Goal: Navigation & Orientation: Find specific page/section

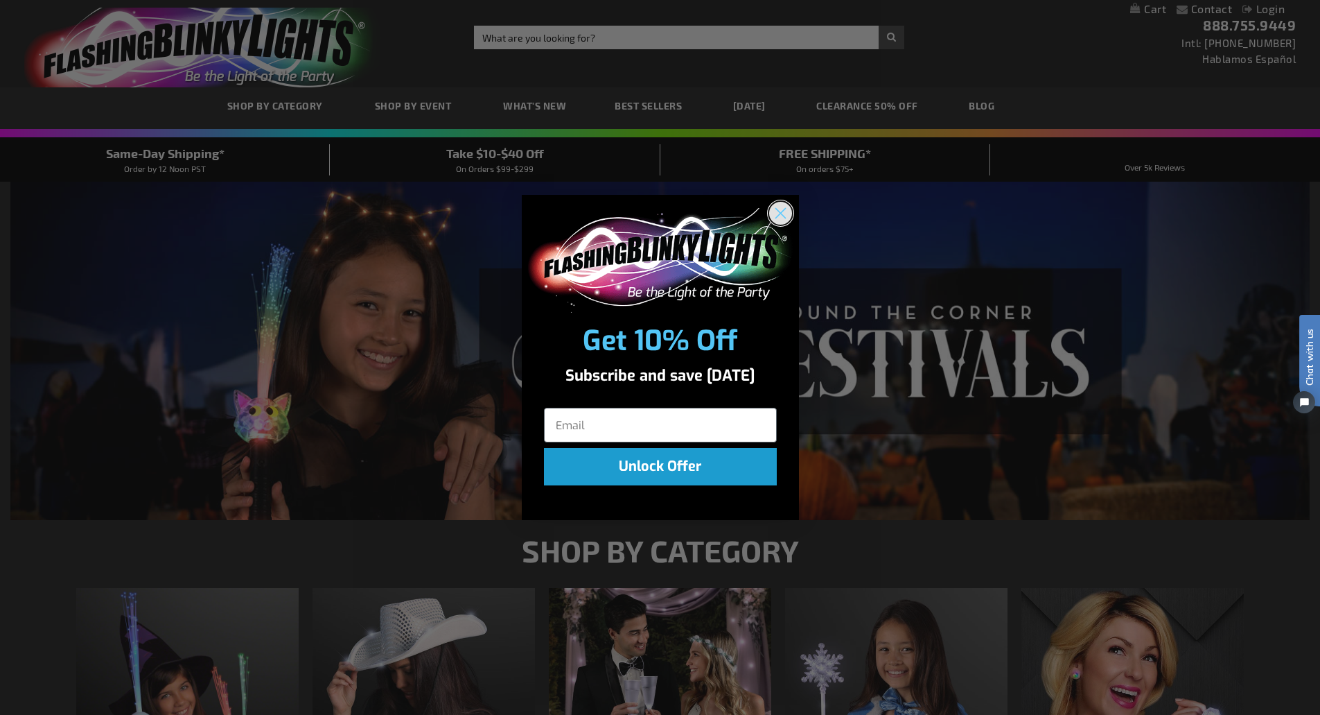
click at [785, 218] on icon "Close dialog" at bounding box center [781, 214] width 10 height 10
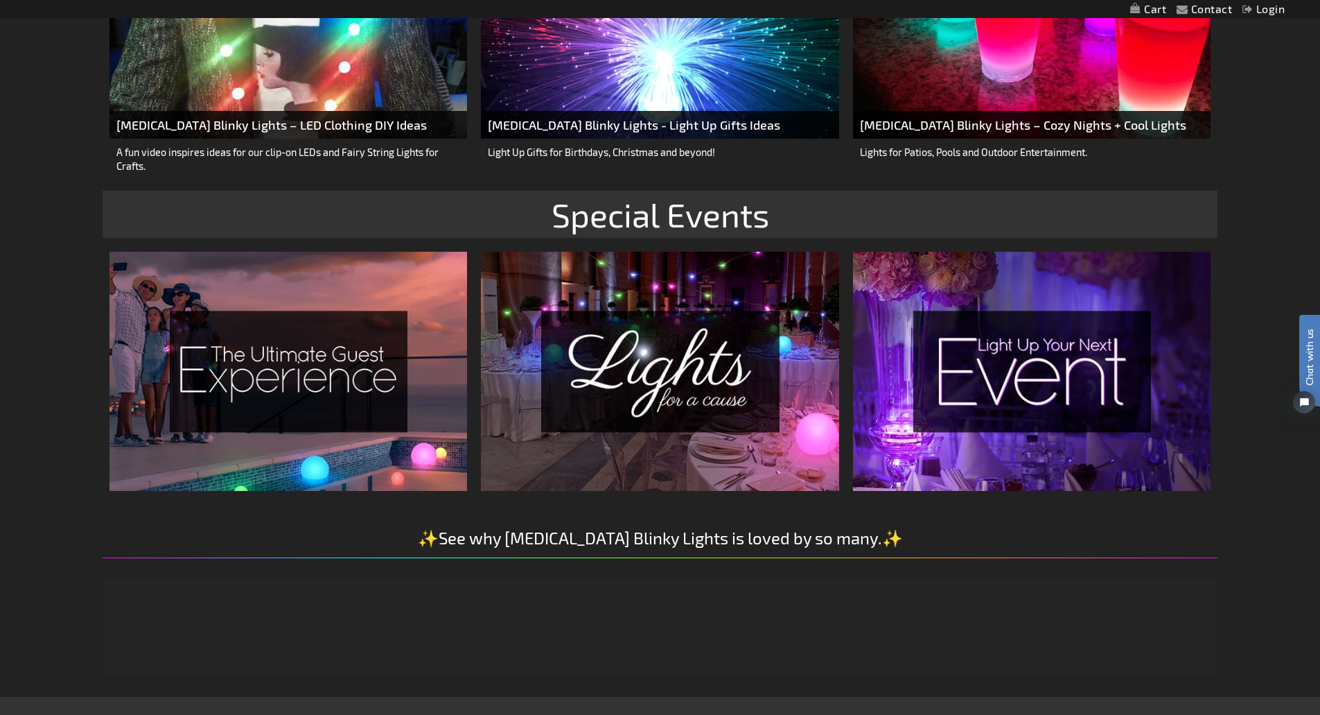
scroll to position [2218, 0]
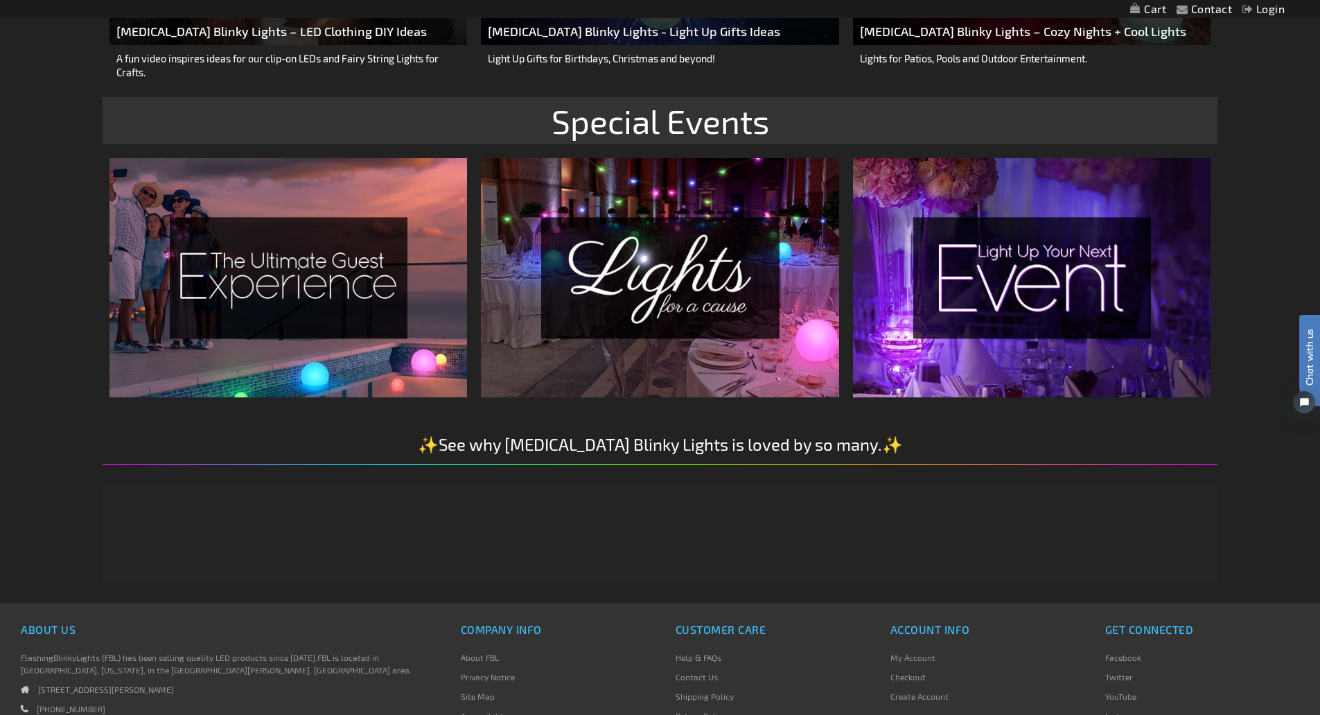
click at [375, 387] on img at bounding box center [289, 277] width 358 height 238
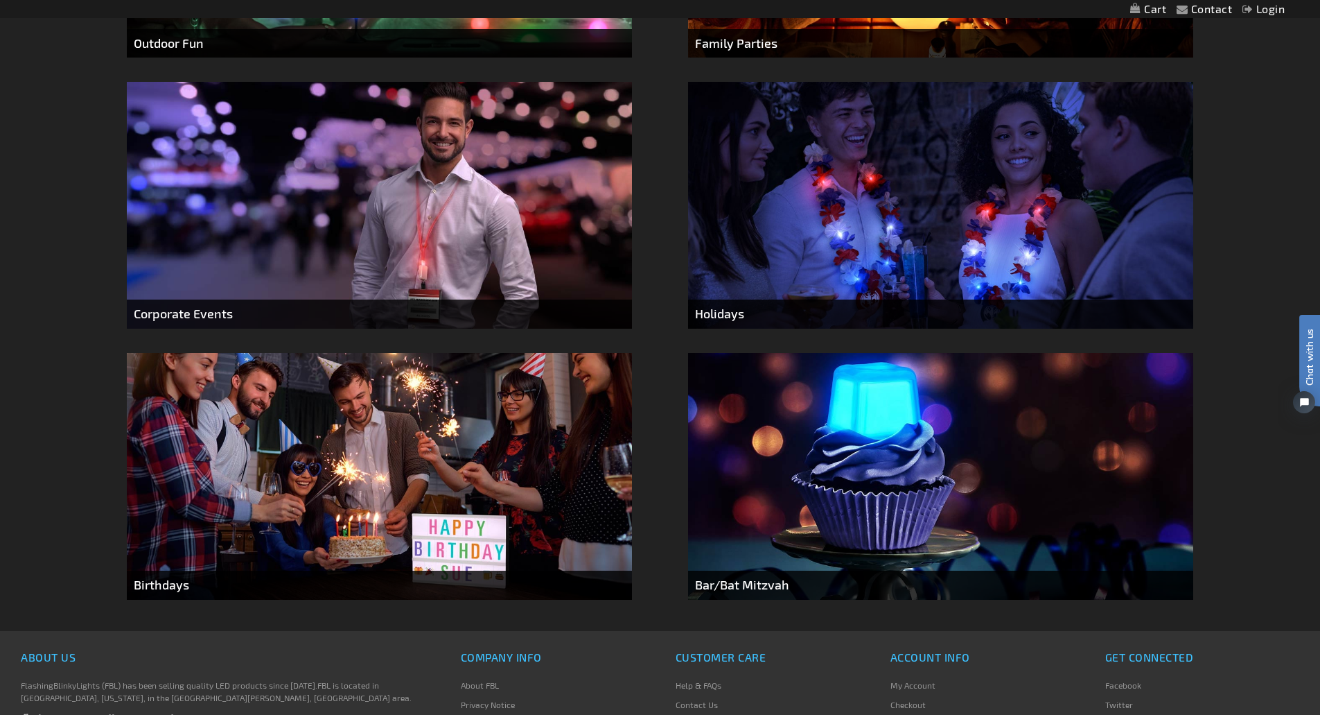
scroll to position [1040, 0]
click at [902, 466] on img at bounding box center [940, 475] width 505 height 247
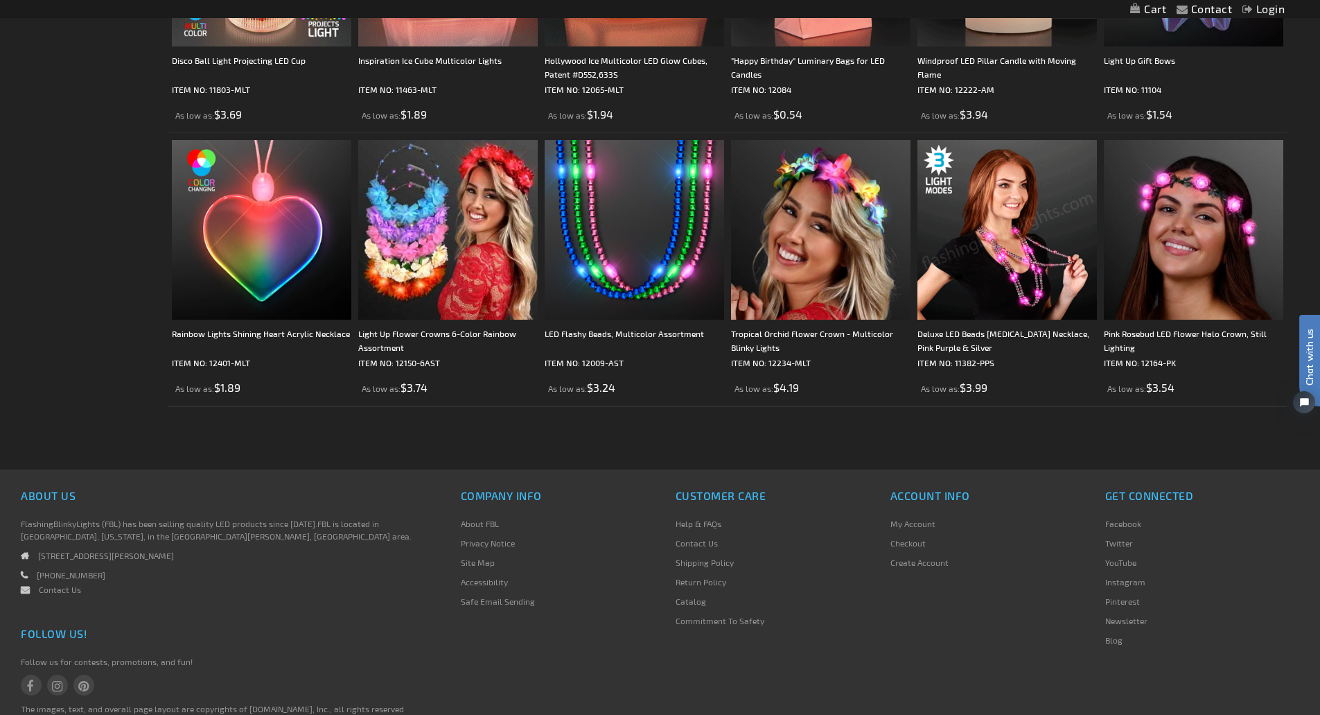
scroll to position [2693, 0]
